Goal: Task Accomplishment & Management: Manage account settings

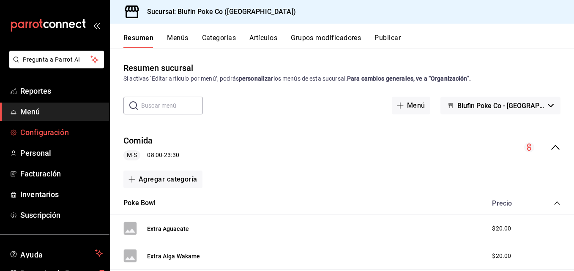
click at [48, 133] on span "Configuración" at bounding box center [61, 132] width 82 height 11
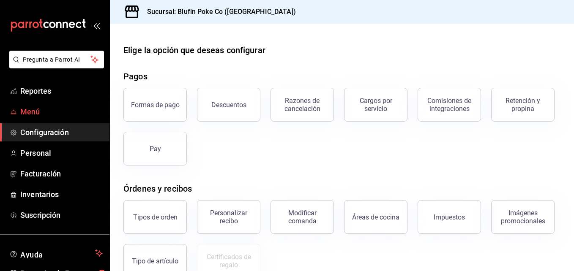
click at [34, 112] on span "Menú" at bounding box center [61, 111] width 82 height 11
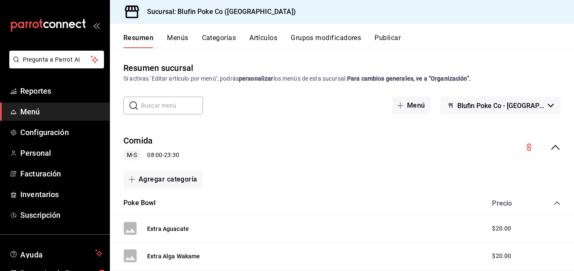
click at [263, 42] on button "Artículos" at bounding box center [263, 41] width 28 height 14
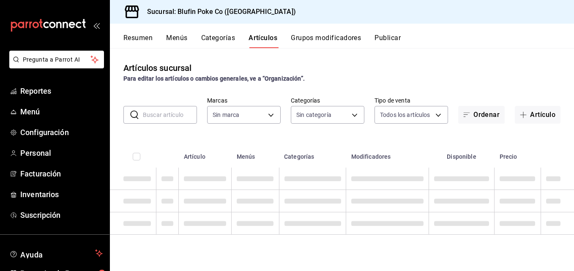
type input "574c7536-e5d4-466c-8c1e-c594ef2e8608"
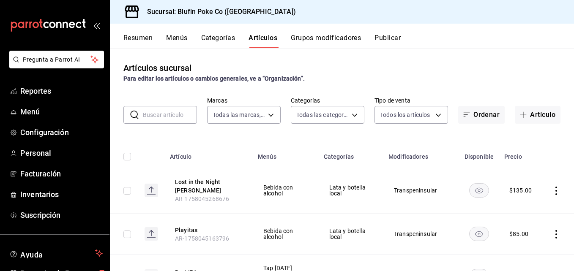
type input "b21ac054-5292-4d67-b944-04d0a2b79645,a2ca6e93-da2b-4687-b55b-b25201af24dc,7236c…"
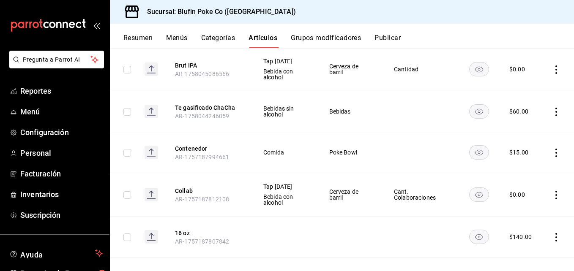
scroll to position [211, 0]
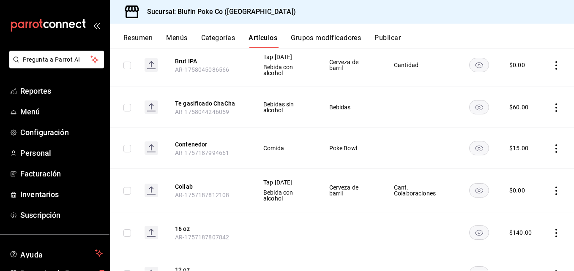
click at [552, 103] on icon "actions" at bounding box center [556, 107] width 8 height 8
click at [529, 122] on span "Editar" at bounding box center [524, 121] width 22 height 9
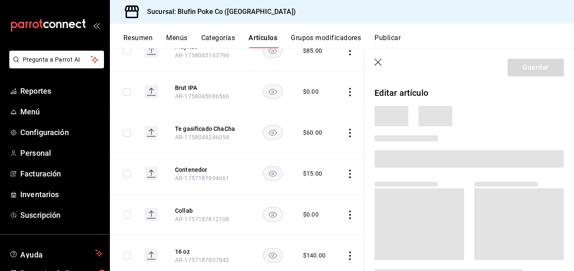
scroll to position [210, 0]
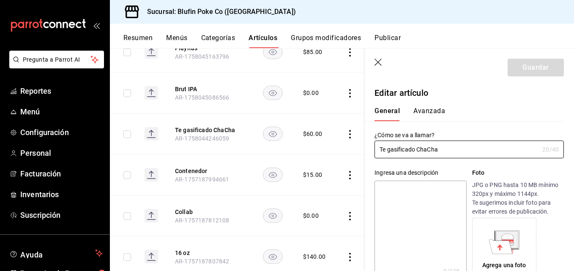
type input "$60.00"
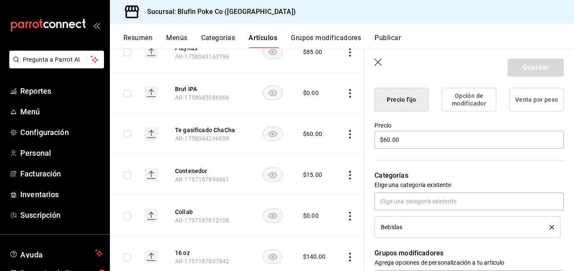
scroll to position [190, 0]
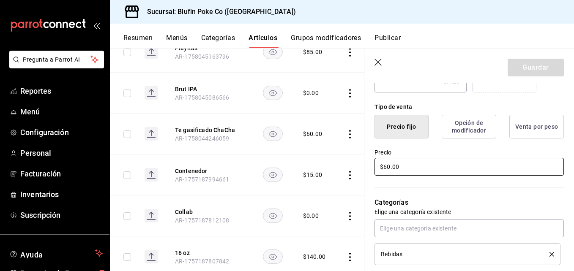
click at [417, 165] on input "$60.00" at bounding box center [468, 167] width 189 height 18
click at [426, 144] on div "Precio $60.00" at bounding box center [463, 158] width 199 height 38
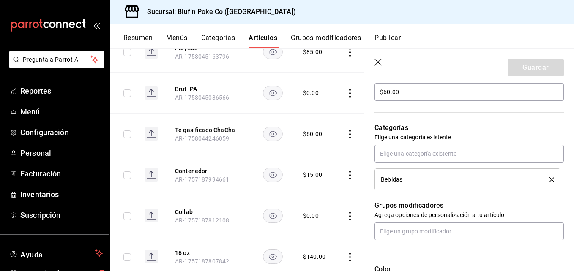
scroll to position [266, 0]
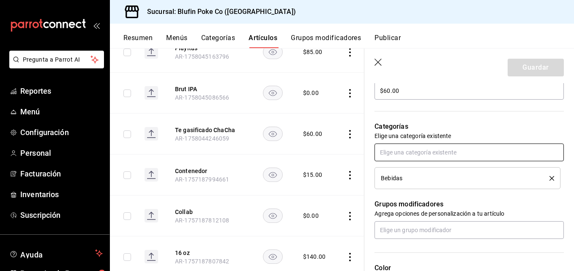
click at [486, 153] on input "text" at bounding box center [468, 153] width 189 height 18
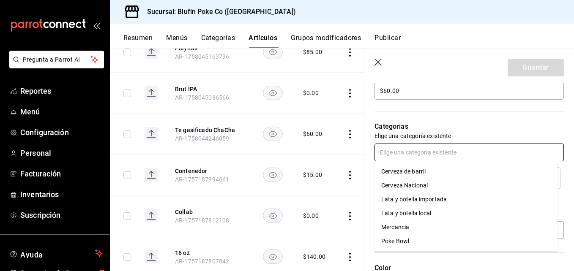
click at [489, 145] on input "text" at bounding box center [468, 153] width 189 height 18
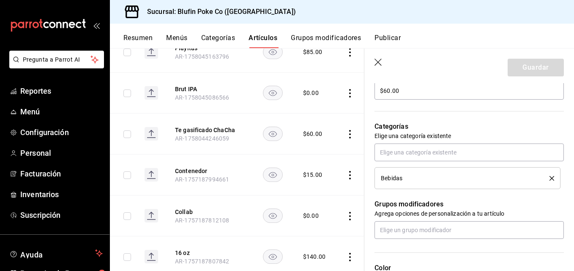
click at [549, 179] on icon "delete" at bounding box center [551, 178] width 5 height 5
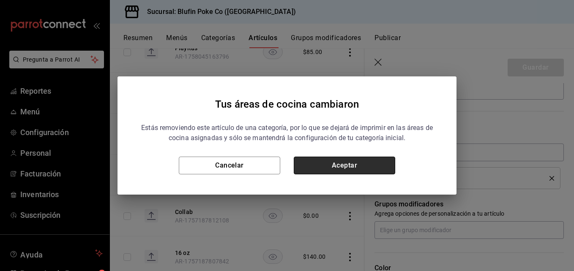
click at [375, 162] on button "Aceptar" at bounding box center [344, 166] width 101 height 18
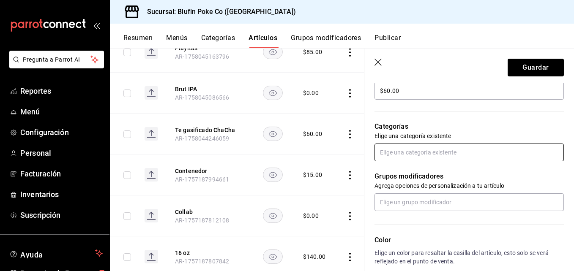
click at [414, 152] on input "text" at bounding box center [468, 153] width 189 height 18
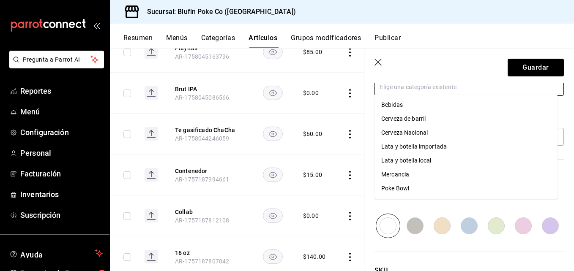
scroll to position [332, 0]
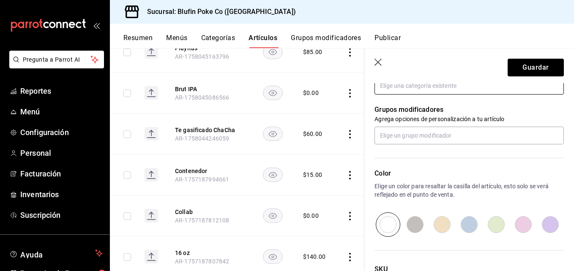
click at [435, 91] on input "text" at bounding box center [468, 86] width 189 height 18
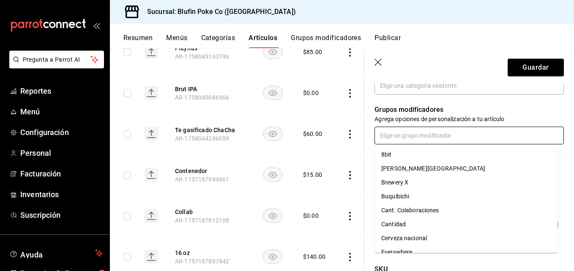
click at [420, 132] on input "text" at bounding box center [468, 136] width 189 height 18
drag, startPoint x: 550, startPoint y: 178, endPoint x: 554, endPoint y: 167, distance: 11.2
click at [554, 167] on ul "8bit [PERSON_NAME] Street Brewery X Buquibichi Cant. Colaboraciones Cantidad Ce…" at bounding box center [465, 198] width 183 height 109
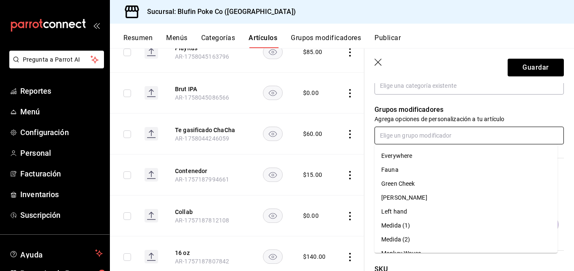
scroll to position [0, 0]
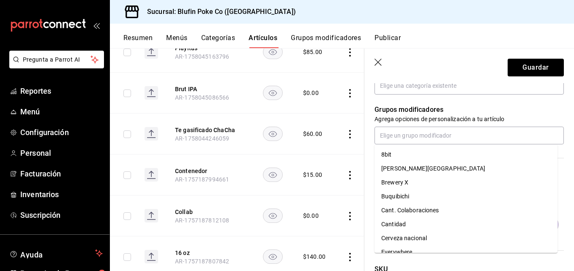
click at [539, 117] on p "Agrega opciones de personalización a tu artículo" at bounding box center [468, 119] width 189 height 8
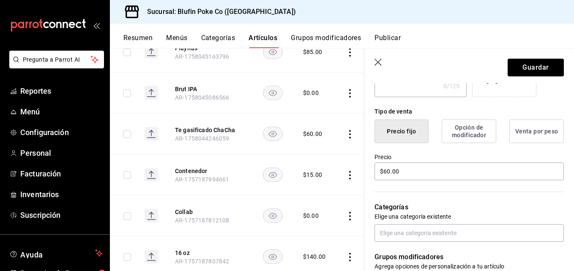
scroll to position [177, 0]
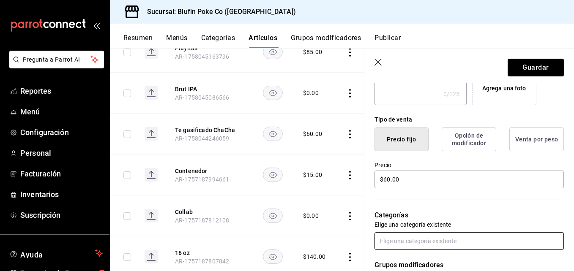
click at [414, 247] on input "text" at bounding box center [468, 241] width 189 height 18
click at [410, 247] on input "text" at bounding box center [468, 241] width 189 height 18
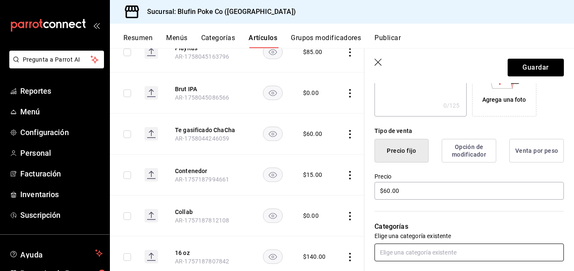
scroll to position [167, 0]
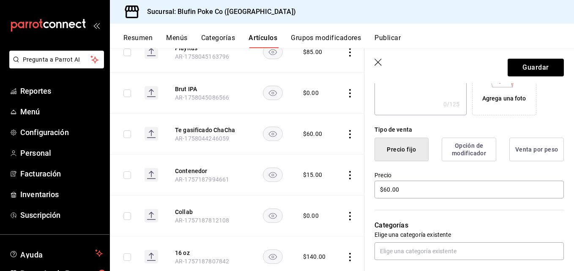
click at [466, 155] on button "Opción de modificador" at bounding box center [468, 150] width 54 height 24
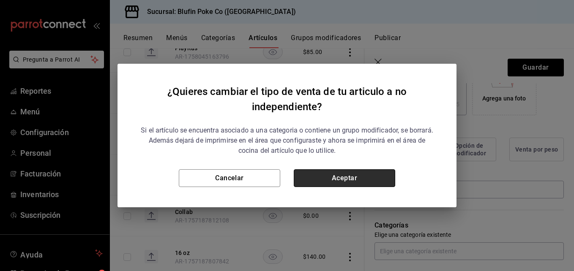
click at [329, 176] on button "Aceptar" at bounding box center [344, 178] width 101 height 18
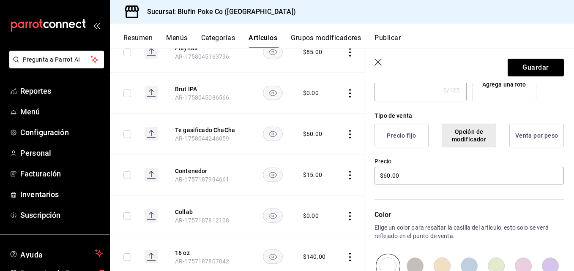
scroll to position [177, 0]
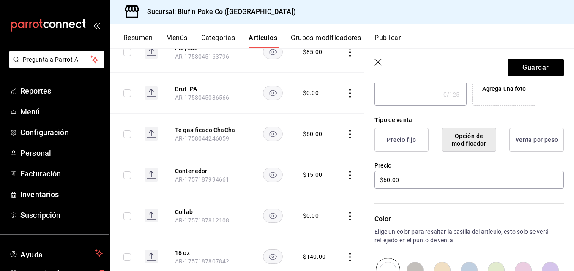
click at [397, 131] on button "Precio fijo" at bounding box center [401, 140] width 54 height 24
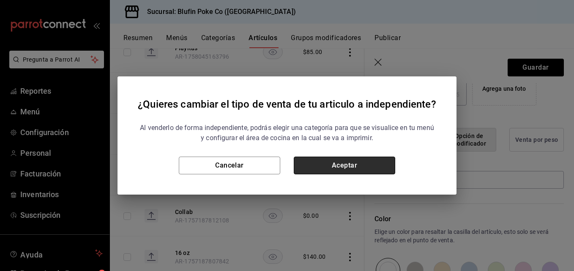
click at [339, 166] on button "Aceptar" at bounding box center [344, 166] width 101 height 18
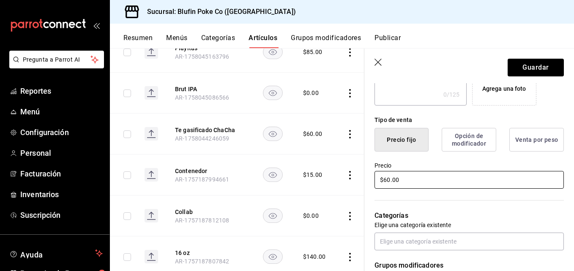
click at [419, 183] on input "$60.00" at bounding box center [468, 180] width 189 height 18
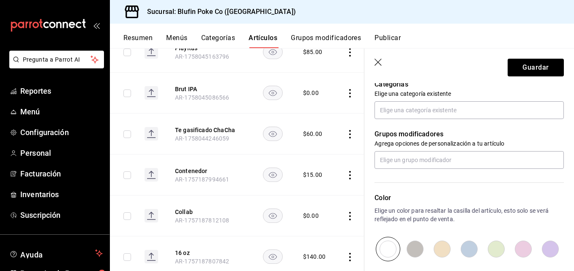
scroll to position [309, 0]
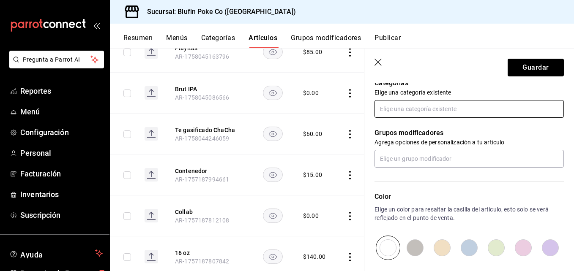
click at [462, 117] on input "text" at bounding box center [468, 109] width 189 height 18
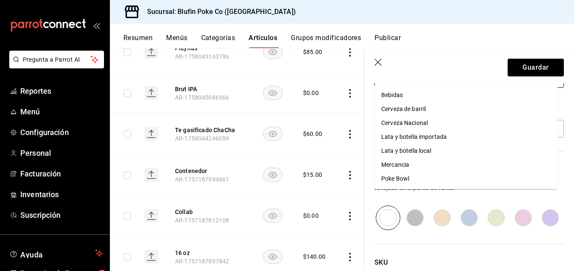
scroll to position [342, 0]
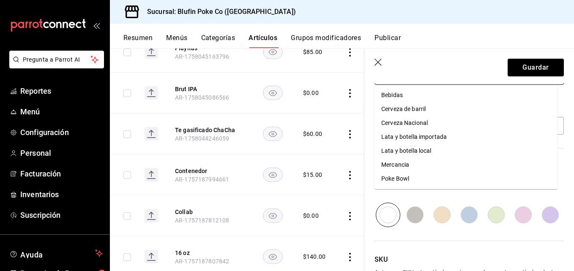
click at [477, 94] on li "Bebidas" at bounding box center [465, 95] width 183 height 14
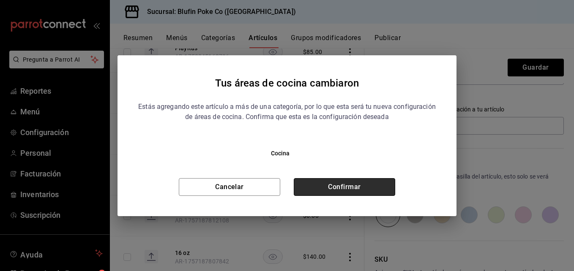
click at [353, 195] on button "Confirmar" at bounding box center [344, 187] width 101 height 18
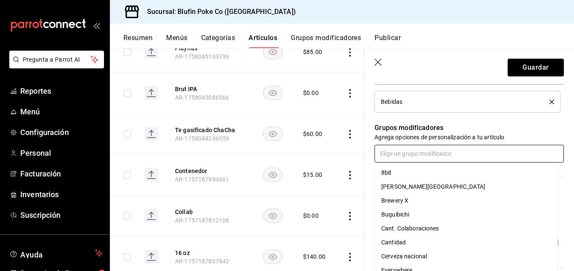
click at [420, 153] on input "text" at bounding box center [468, 154] width 189 height 18
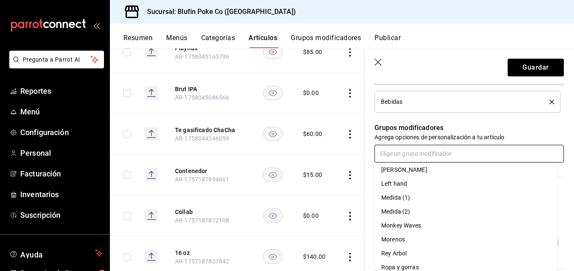
scroll to position [0, 0]
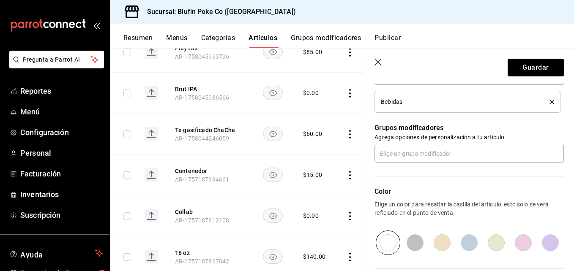
click at [544, 131] on p "Grupos modificadores" at bounding box center [468, 128] width 189 height 10
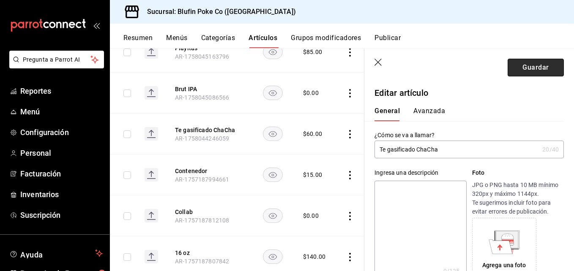
click at [518, 73] on button "Guardar" at bounding box center [535, 68] width 56 height 18
